Goal: Communication & Community: Answer question/provide support

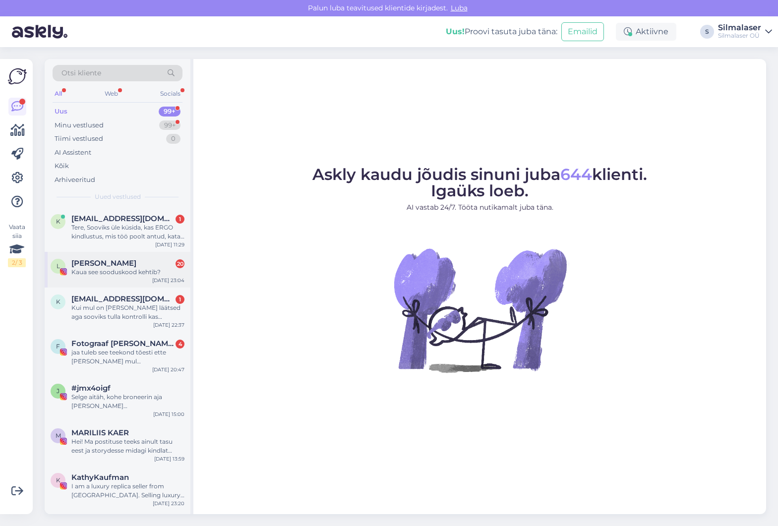
click at [98, 256] on div "L [PERSON_NAME] 20 Kaua see sooduskood kehtib? [DATE] 23:04" at bounding box center [118, 270] width 146 height 36
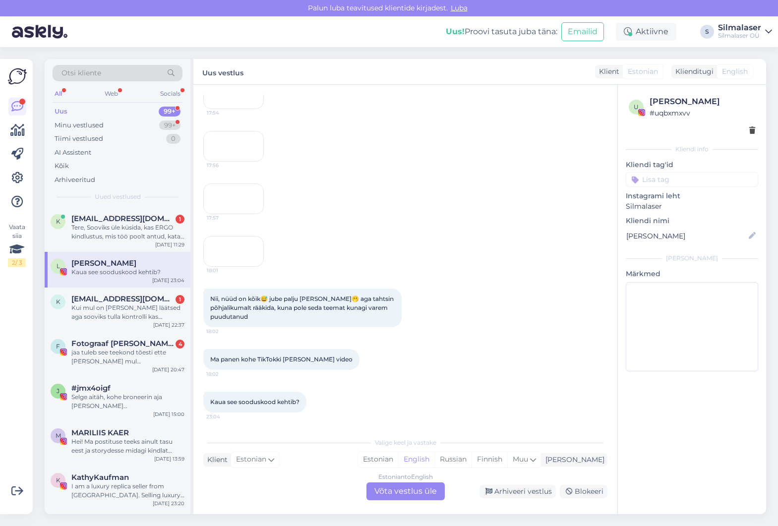
scroll to position [2117, 0]
click at [128, 310] on div "Kui mul on [PERSON_NAME] läätsed aga sooviks tulla kontrolli kas [PERSON_NAME] …" at bounding box center [127, 312] width 113 height 18
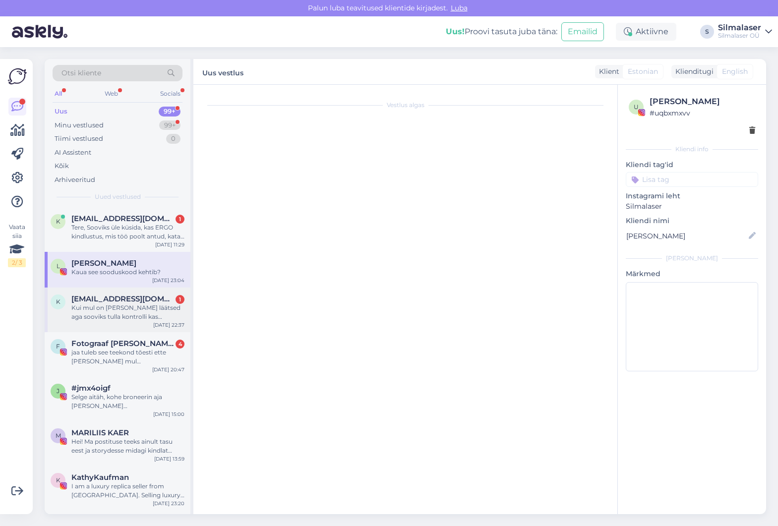
scroll to position [0, 0]
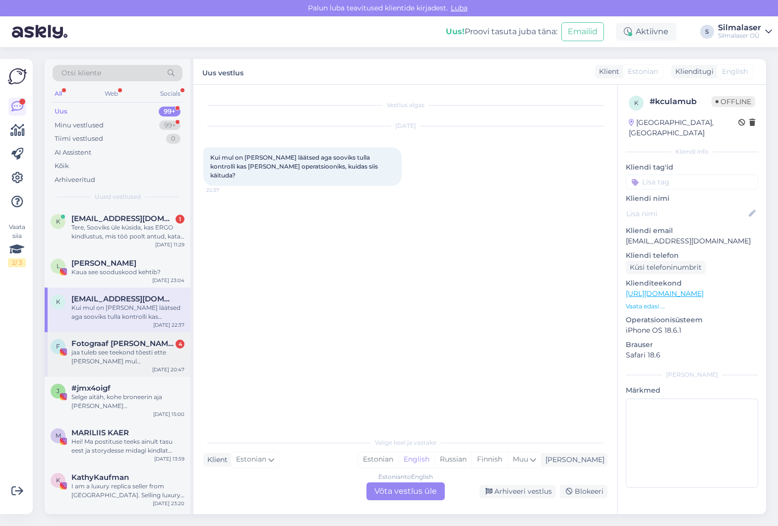
click at [111, 353] on div "jaa tuleb see teekond tõesti ette [PERSON_NAME] mul [PERSON_NAME] -1 noh viimat…" at bounding box center [127, 357] width 113 height 18
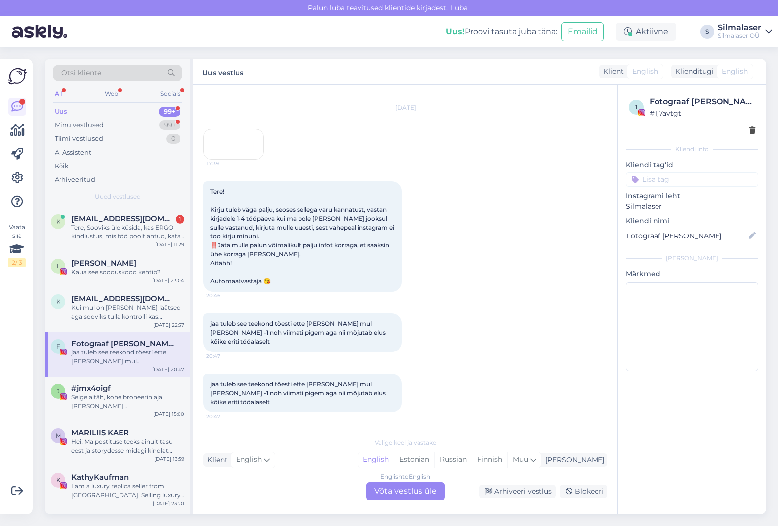
scroll to position [75, 0]
click at [161, 303] on div "Kui mul on [PERSON_NAME] läätsed aga sooviks tulla kontrolli kas [PERSON_NAME] …" at bounding box center [127, 312] width 113 height 18
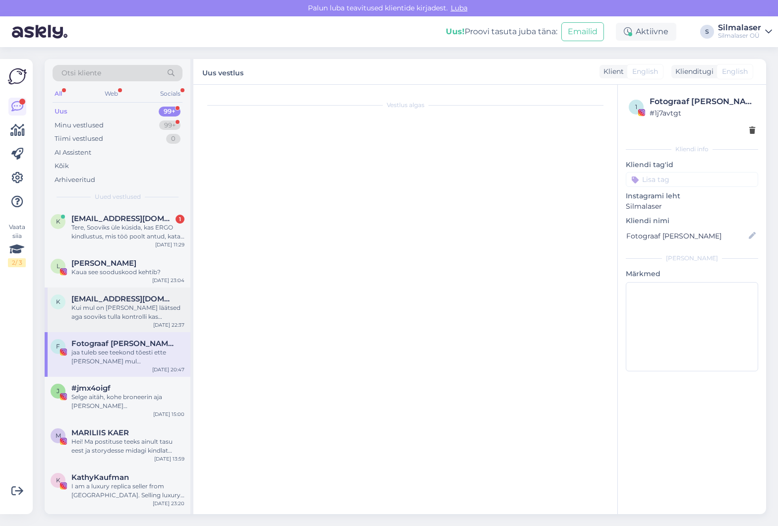
scroll to position [0, 0]
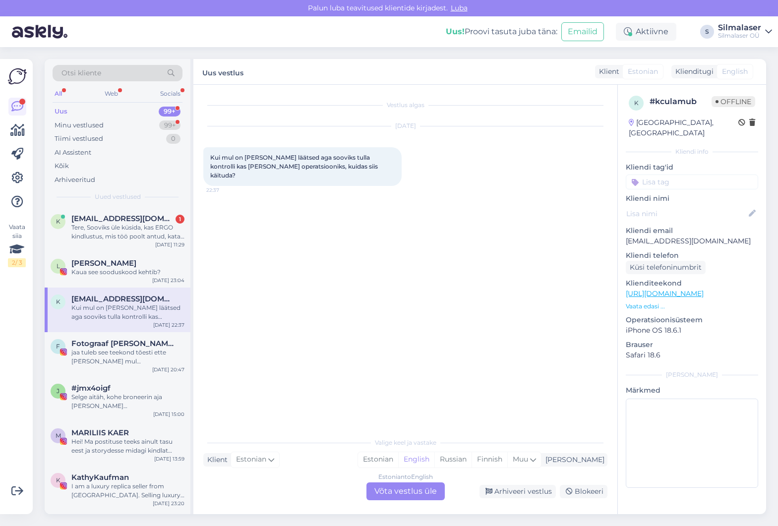
click at [391, 486] on div "Estonian to English Võta vestlus üle" at bounding box center [405, 491] width 78 height 18
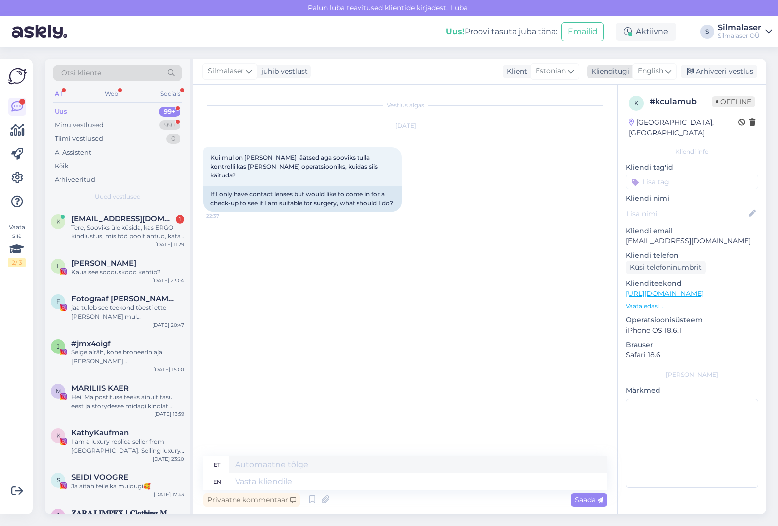
click at [647, 77] on span "English" at bounding box center [651, 71] width 26 height 11
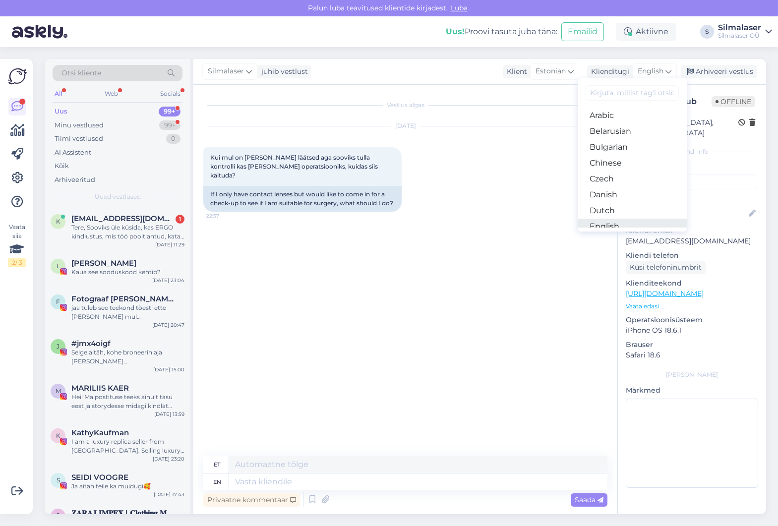
scroll to position [22, 0]
click at [607, 218] on link "Estonian" at bounding box center [632, 221] width 109 height 16
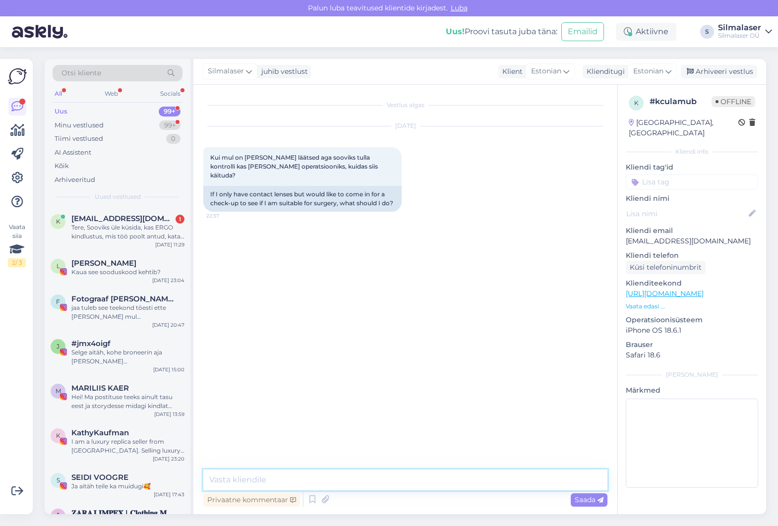
click at [300, 485] on textarea at bounding box center [405, 480] width 404 height 21
type textarea "Tere!"
type textarea "Kahjuks tuleb siiski enne eeluuringut olla 2 päeva [PERSON_NAME] läätsedeta, et…"
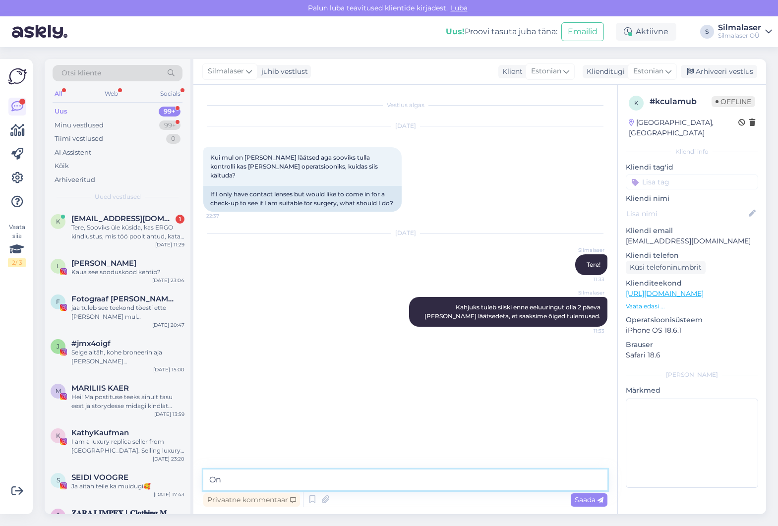
type textarea "O"
click at [306, 461] on div "Vestlus algas [DATE] Kui mul on [PERSON_NAME] läätsed aga sooviks tulla kontrol…" at bounding box center [405, 299] width 424 height 429
click at [294, 479] on textarea at bounding box center [405, 480] width 404 height 21
type textarea "Nt [PERSON_NAME] läätseta laupäev, pühapäev [PERSON_NAME] eeluuringu esmaspäeva…"
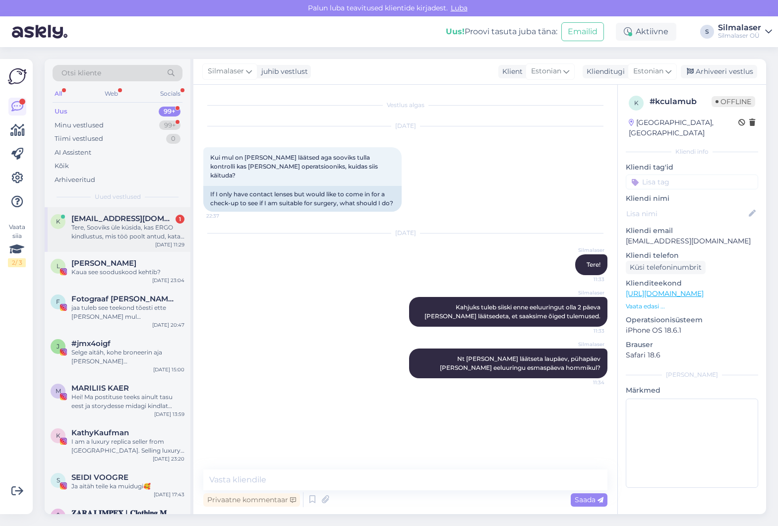
click at [136, 231] on div "Tere, Sooviks üle küsida, kas ERGO kindlustus, mis töö poolt antud, katab Teie …" at bounding box center [127, 232] width 113 height 18
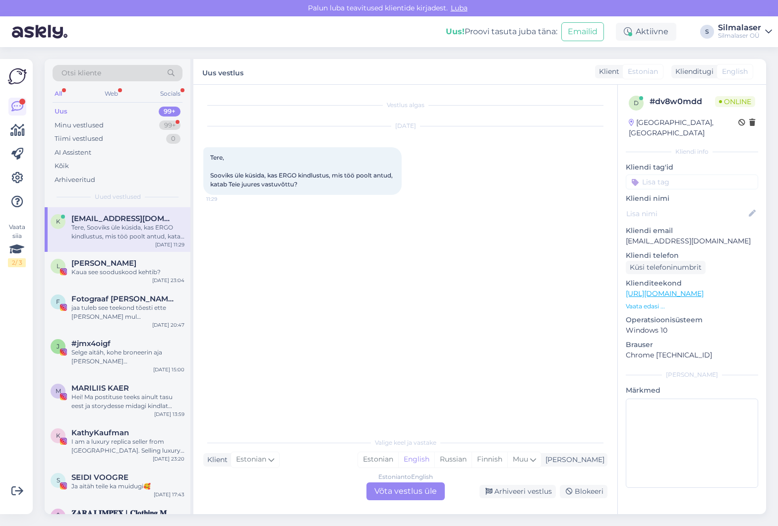
click at [380, 491] on div "Estonian to English Võta vestlus üle" at bounding box center [405, 491] width 78 height 18
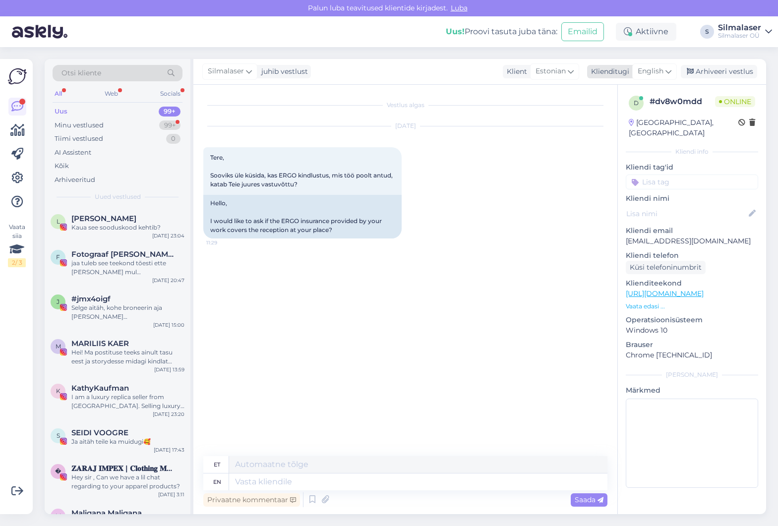
drag, startPoint x: 663, startPoint y: 71, endPoint x: 658, endPoint y: 73, distance: 5.3
click at [663, 71] on span "English" at bounding box center [651, 71] width 26 height 11
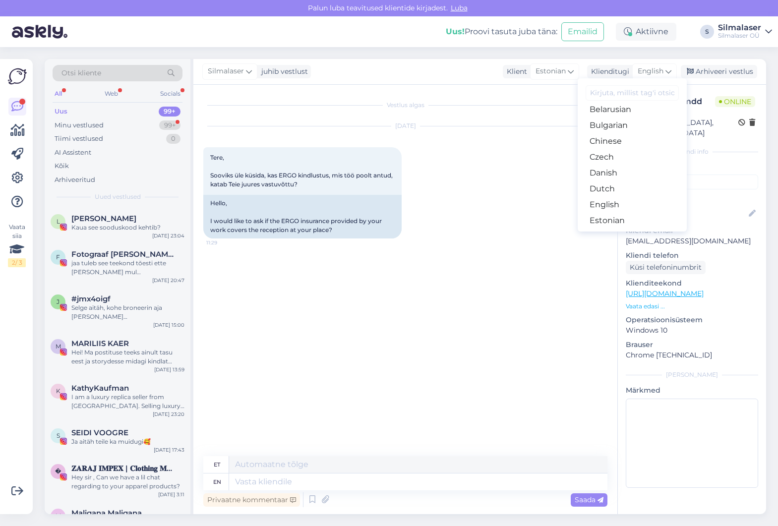
drag, startPoint x: 602, startPoint y: 222, endPoint x: 543, endPoint y: 252, distance: 65.9
click at [602, 222] on link "Estonian" at bounding box center [632, 221] width 109 height 16
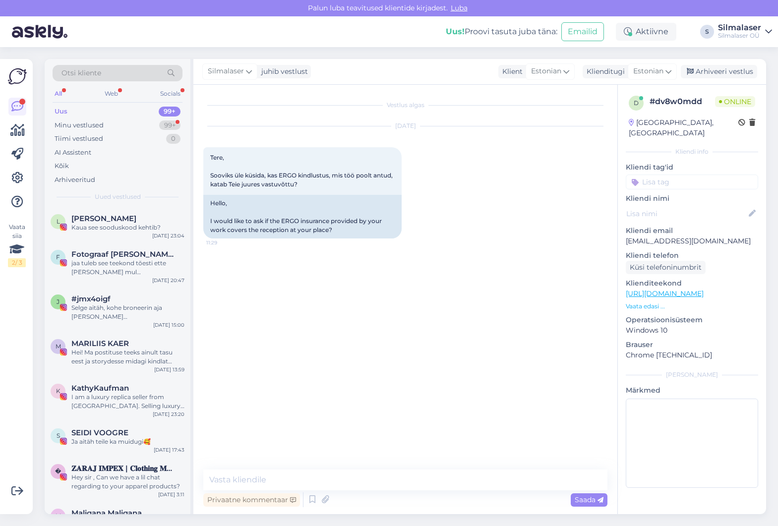
click at [292, 466] on div "Vestlus algas [DATE] Tere, Sooviks üle küsida, kas ERGO kindlustus, mis töö poo…" at bounding box center [405, 299] width 424 height 429
click at [290, 471] on textarea at bounding box center [405, 480] width 404 height 21
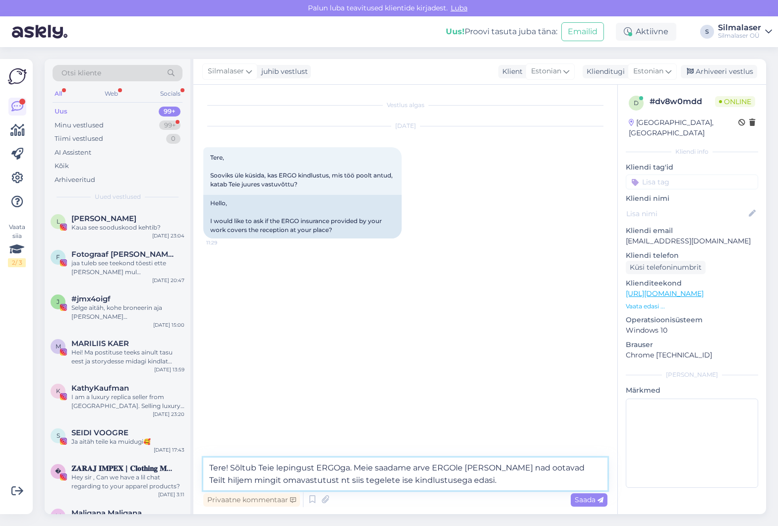
type textarea "Tere! Sõltub Teie lepingust ERGOga. Meie saadame arve ERGOle [PERSON_NAME] nad …"
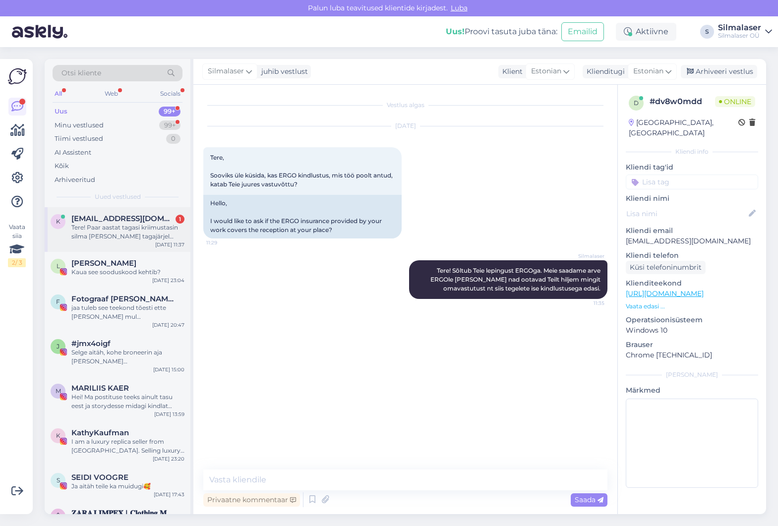
click at [125, 240] on div "k [EMAIL_ADDRESS][DOMAIN_NAME] 1 Tere! Paar aastat tagasi kriimustasin silma [P…" at bounding box center [118, 229] width 146 height 45
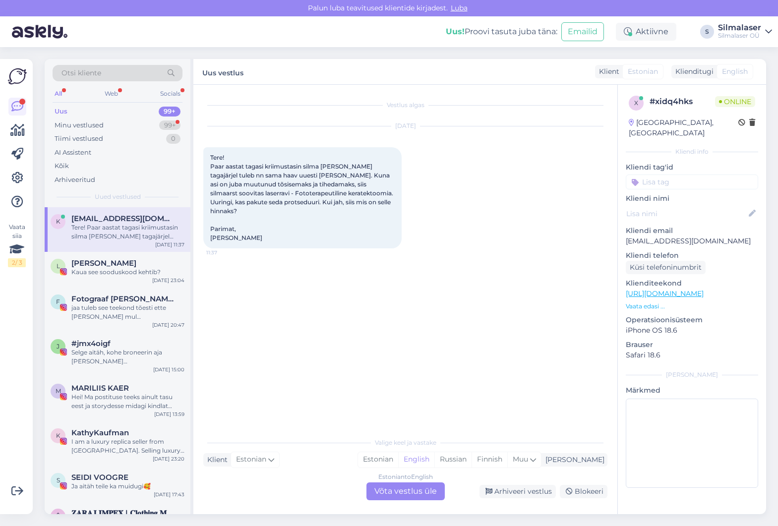
click at [396, 499] on div "Estonian to English Võta vestlus üle" at bounding box center [405, 491] width 78 height 18
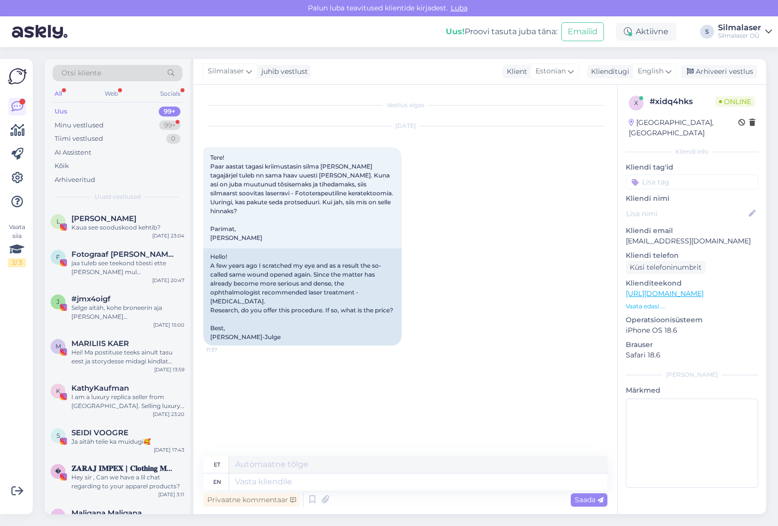
click at [664, 81] on div "Silmalaser juhib vestlust Klient Estonian Klienditugi English Arabic Belarusian…" at bounding box center [479, 72] width 573 height 26
click at [665, 78] on div "English" at bounding box center [654, 71] width 45 height 16
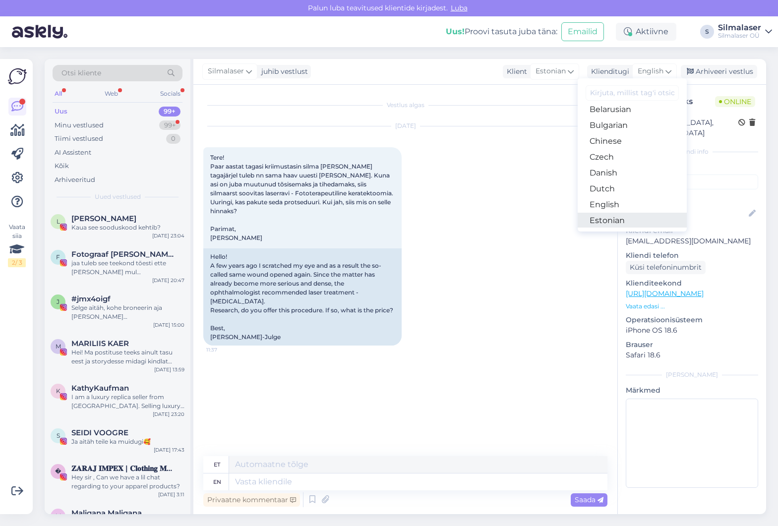
click at [612, 215] on link "Estonian" at bounding box center [632, 221] width 109 height 16
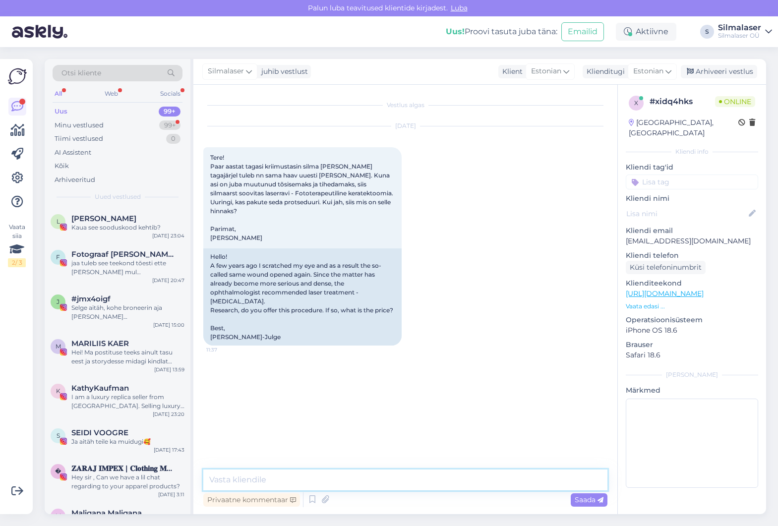
click at [326, 484] on textarea at bounding box center [405, 480] width 404 height 21
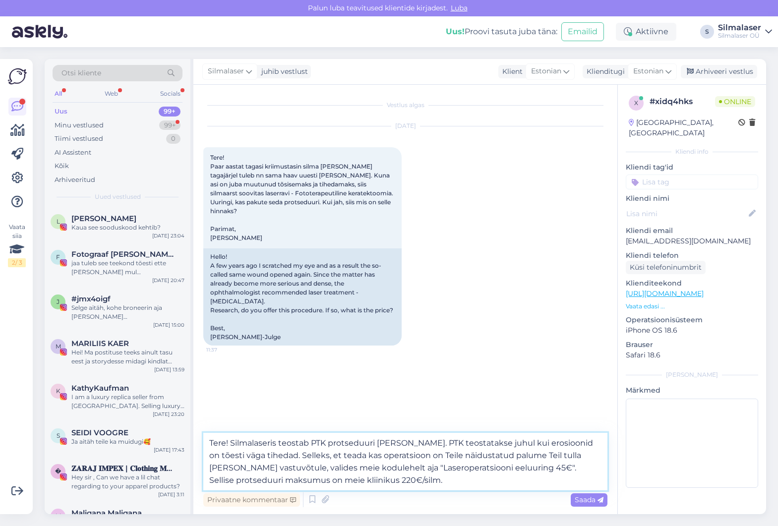
type textarea "Tere! Silmalaseris teostab PTK protseduuri [PERSON_NAME]. PTK teostatakse juhul…"
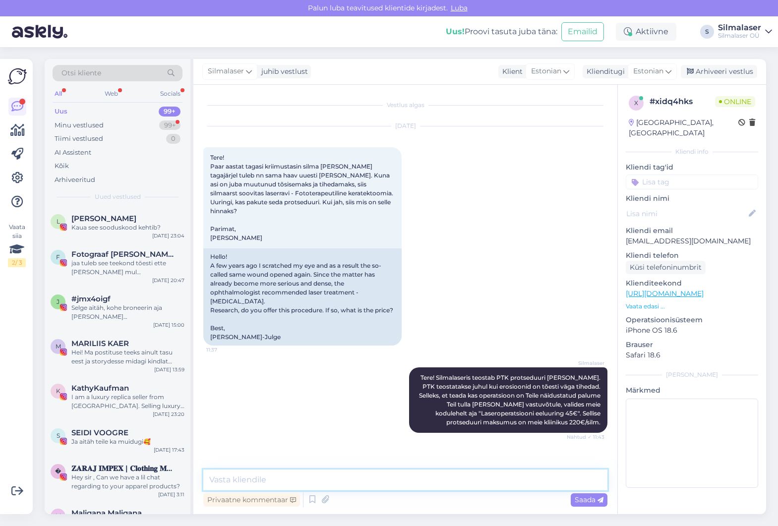
scroll to position [26, 0]
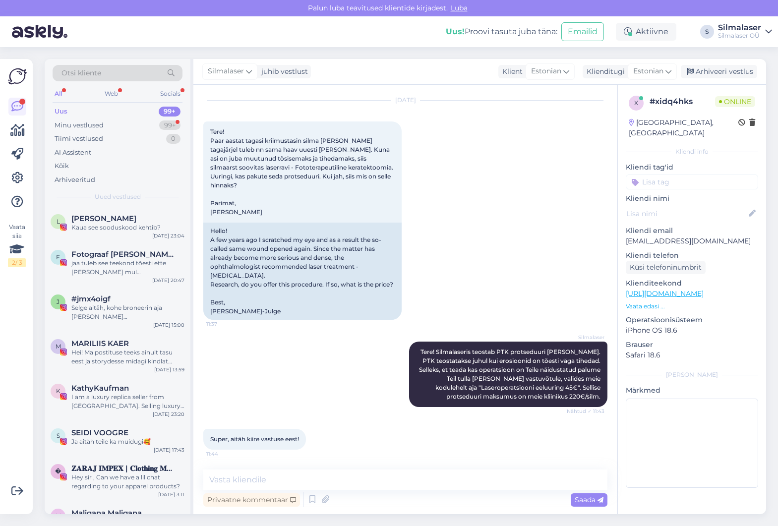
click at [474, 331] on div "Silmalaser Tere! Silmalaseris teostab PTK protseduuri [PERSON_NAME]. PTK teosta…" at bounding box center [405, 374] width 404 height 87
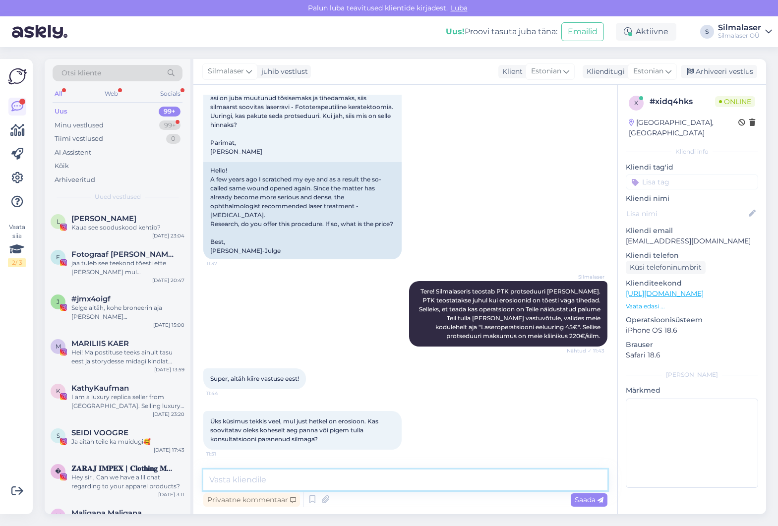
click at [258, 476] on textarea at bounding box center [405, 480] width 404 height 21
type textarea "Kuna erosioonide vahelisel perioodil ei pruugi midagi näha olla, siis on parem …"
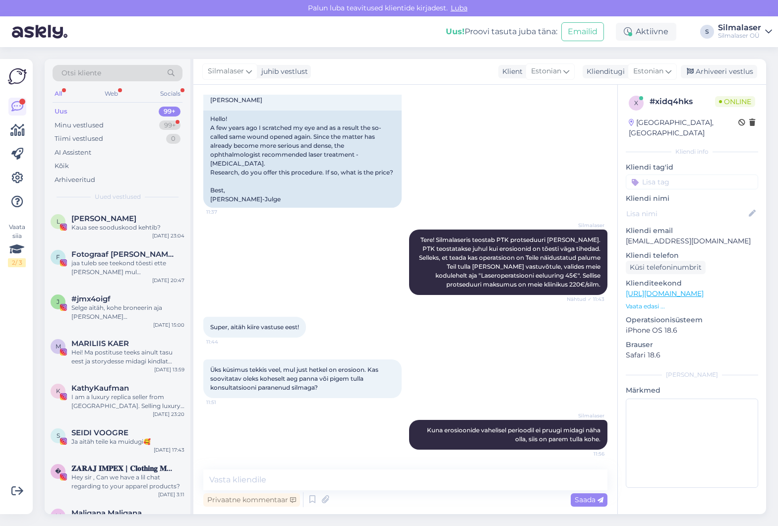
click at [422, 121] on div "[DATE] Tere! Paar aastat tagasi kriimustasin silma [PERSON_NAME] tagajärjel tul…" at bounding box center [405, 98] width 404 height 241
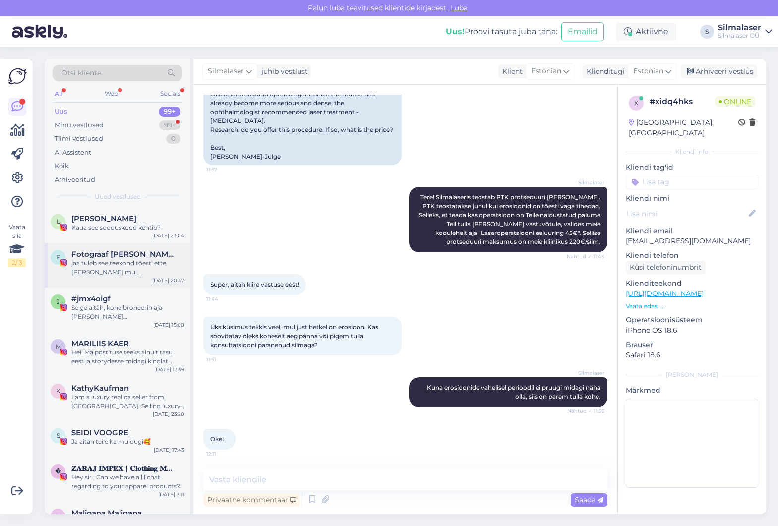
scroll to position [180, 0]
click at [70, 112] on div "Uus 99+" at bounding box center [118, 112] width 130 height 14
click at [76, 126] on div "Minu vestlused" at bounding box center [79, 125] width 49 height 10
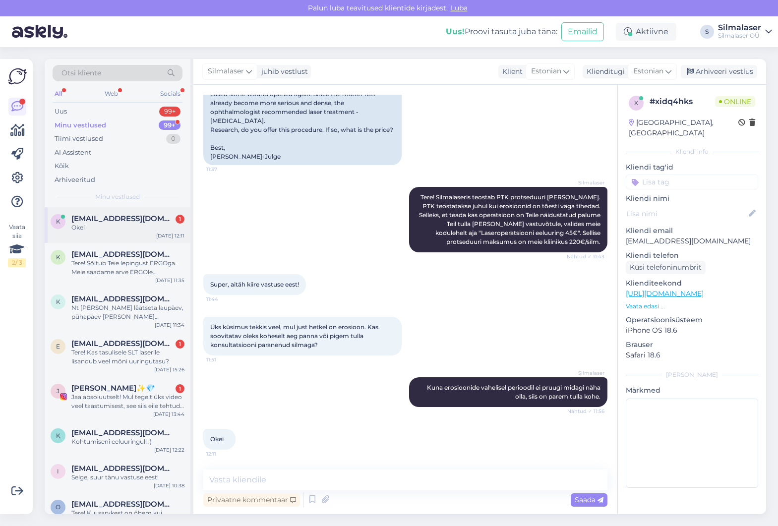
click at [93, 218] on span "[EMAIL_ADDRESS][DOMAIN_NAME]" at bounding box center [122, 218] width 103 height 9
click at [101, 341] on span "[EMAIL_ADDRESS][DOMAIN_NAME]" at bounding box center [122, 343] width 103 height 9
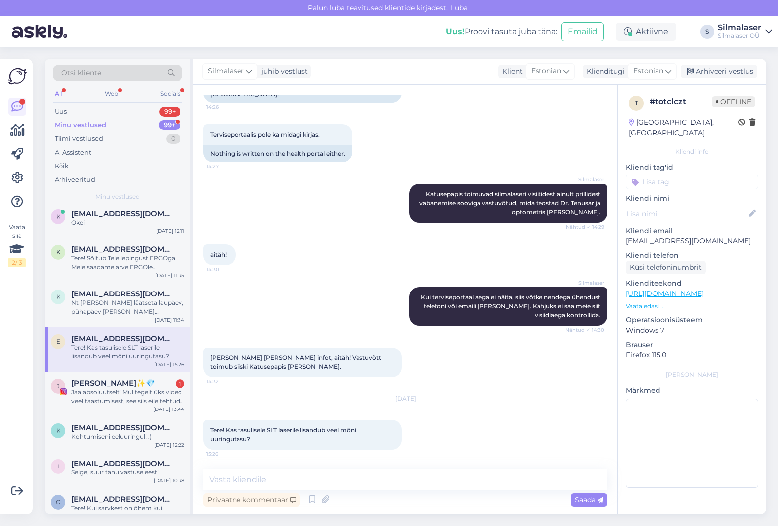
scroll to position [299, 0]
